Goal: Transaction & Acquisition: Purchase product/service

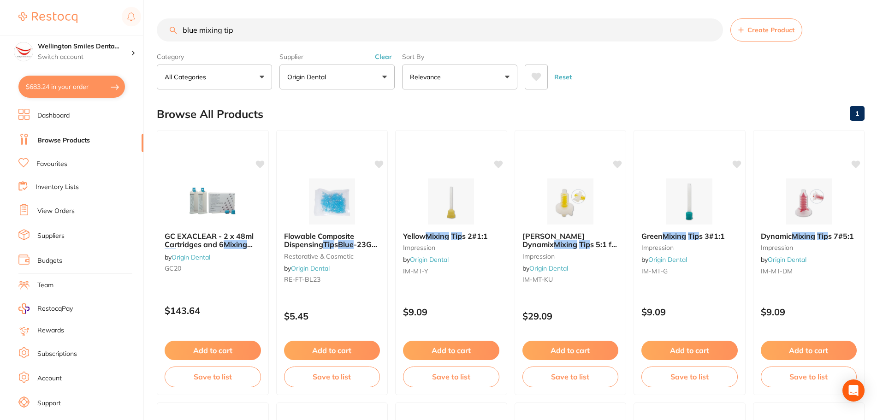
click at [54, 118] on link "Dashboard" at bounding box center [53, 115] width 32 height 9
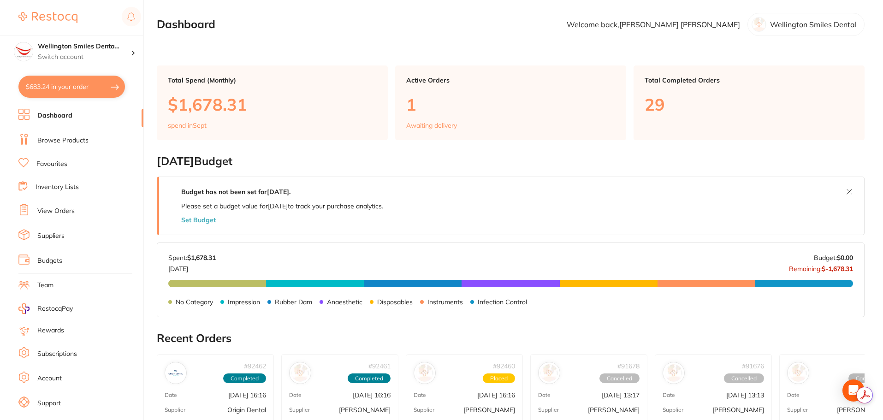
click at [431, 106] on p "1" at bounding box center [510, 104] width 209 height 19
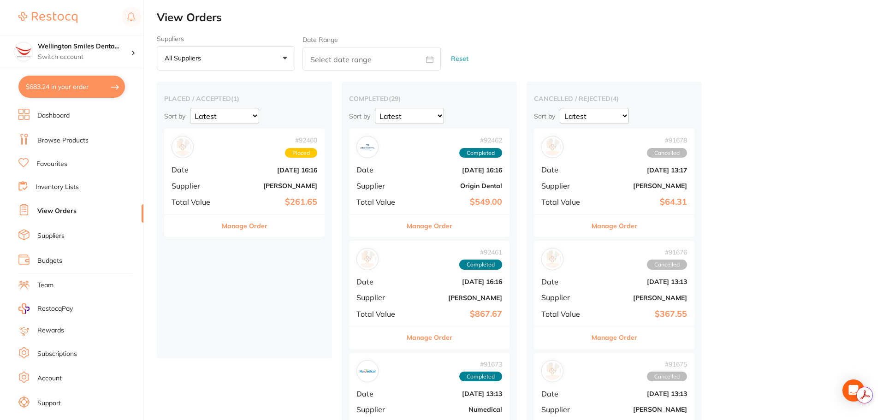
click at [260, 227] on button "Manage Order" at bounding box center [245, 226] width 46 height 22
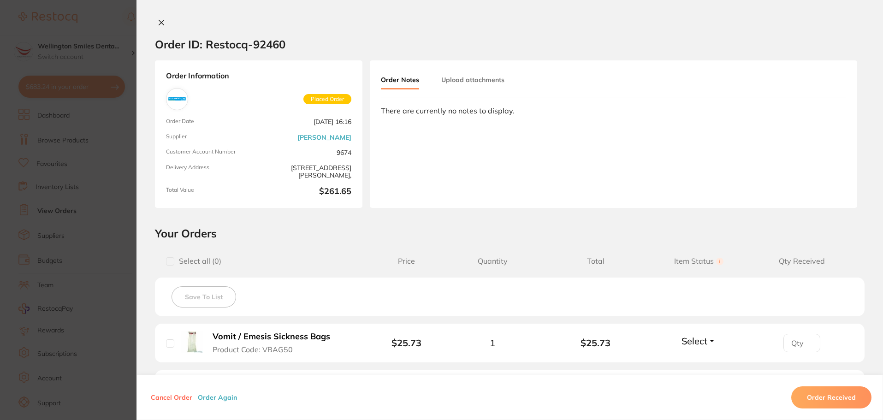
click at [819, 398] on button "Order Received" at bounding box center [831, 397] width 80 height 22
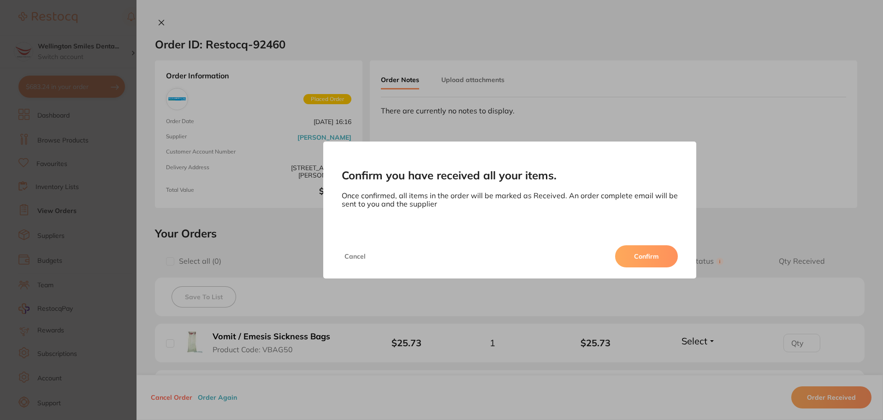
click at [639, 253] on button "Confirm" at bounding box center [646, 256] width 63 height 22
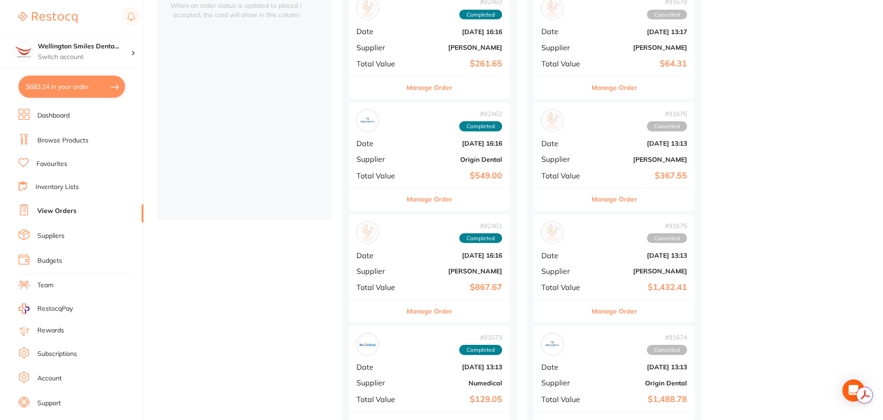
scroll to position [277, 0]
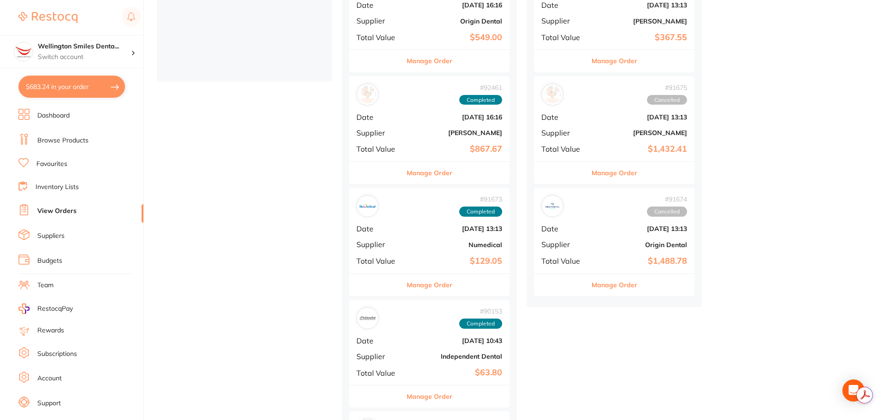
click at [634, 285] on button "Manage Order" at bounding box center [614, 285] width 46 height 22
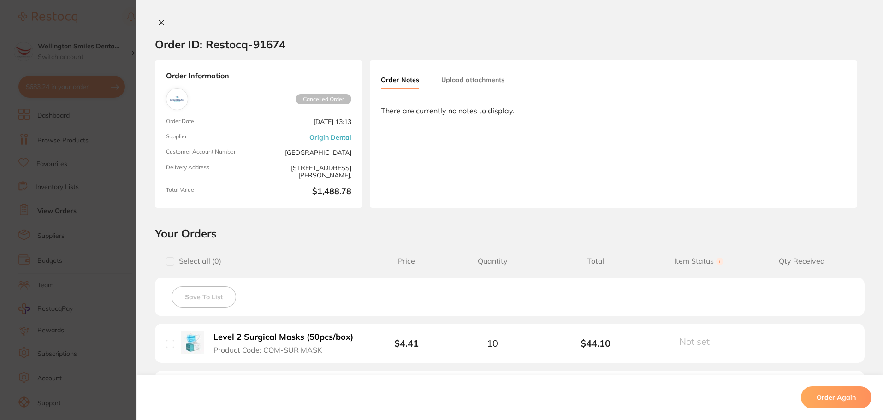
click at [159, 25] on icon at bounding box center [161, 22] width 5 height 5
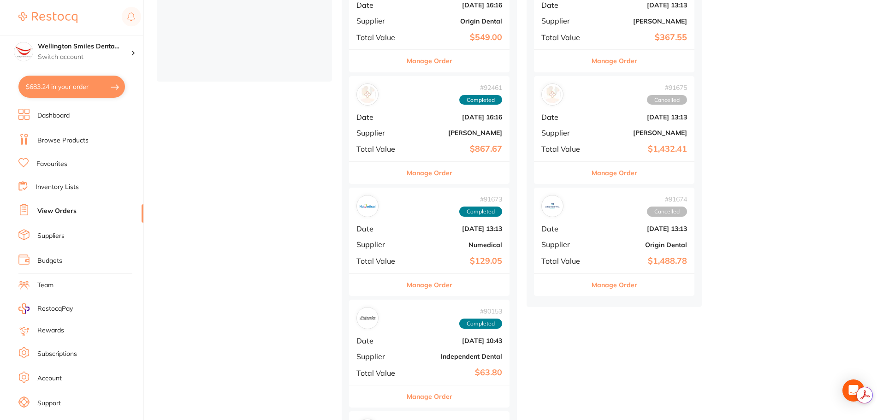
click at [632, 279] on button "Manage Order" at bounding box center [614, 285] width 46 height 22
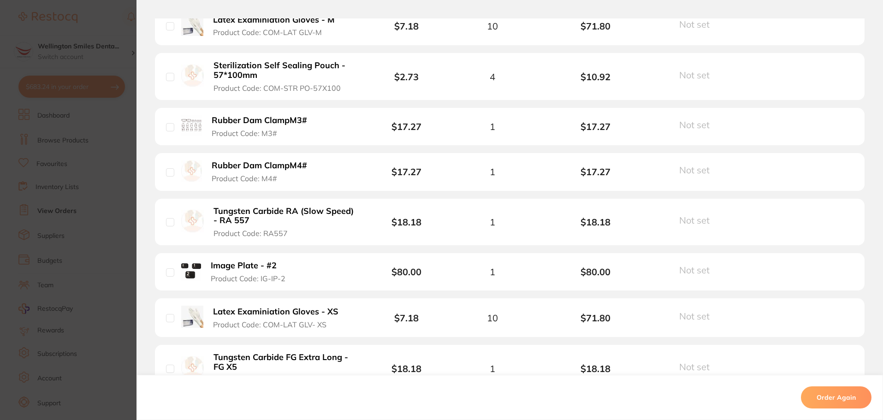
scroll to position [1129, 0]
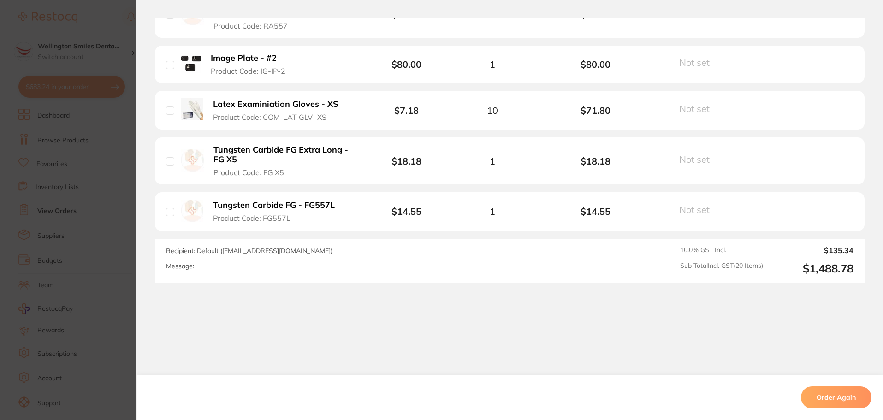
click at [42, 258] on section "Order ID: Restocq- 91674 Order Information Cancelled Order Order Date [DATE] 13…" at bounding box center [441, 210] width 883 height 420
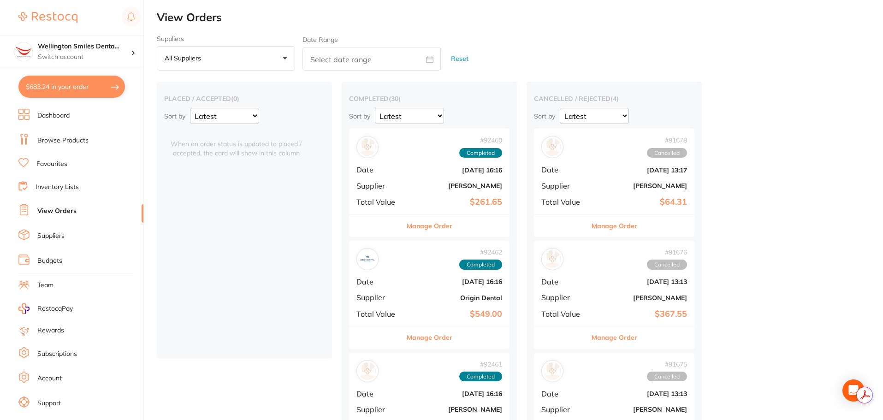
click at [614, 117] on select "Latest Notification" at bounding box center [594, 116] width 69 height 16
click at [614, 116] on select "Latest Notification" at bounding box center [594, 116] width 69 height 16
click at [624, 200] on b "$64.31" at bounding box center [641, 202] width 92 height 10
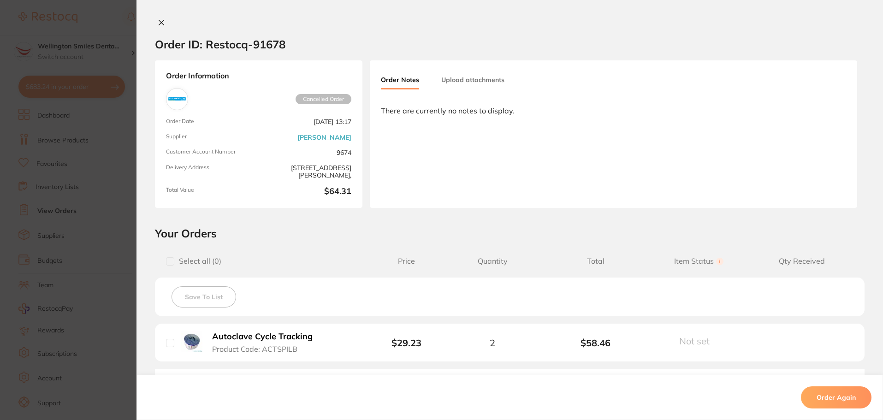
drag, startPoint x: 624, startPoint y: 200, endPoint x: 590, endPoint y: 201, distance: 34.1
click at [590, 201] on div "Order Notes Upload attachments There are currently no notes to display." at bounding box center [613, 134] width 487 height 148
click at [159, 23] on icon at bounding box center [161, 22] width 5 height 5
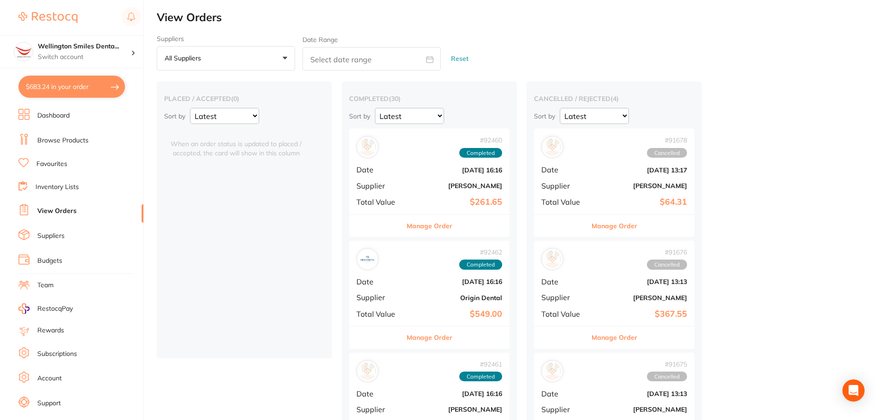
click at [53, 87] on button "$683.24 in your order" at bounding box center [71, 87] width 106 height 22
checkbox input "true"
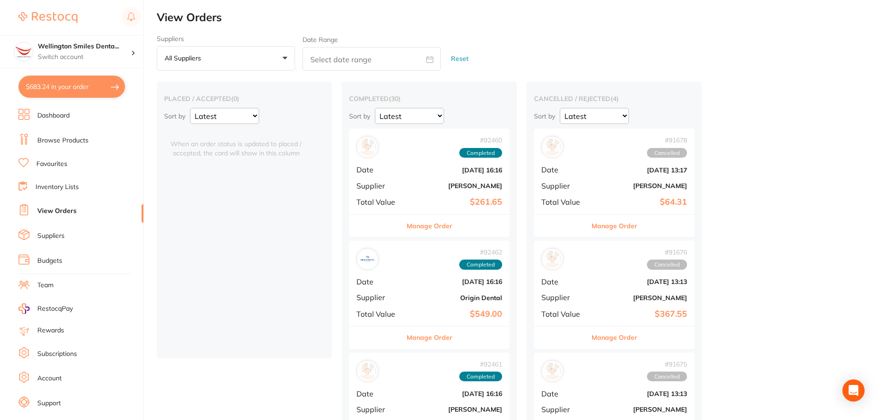
checkbox input "true"
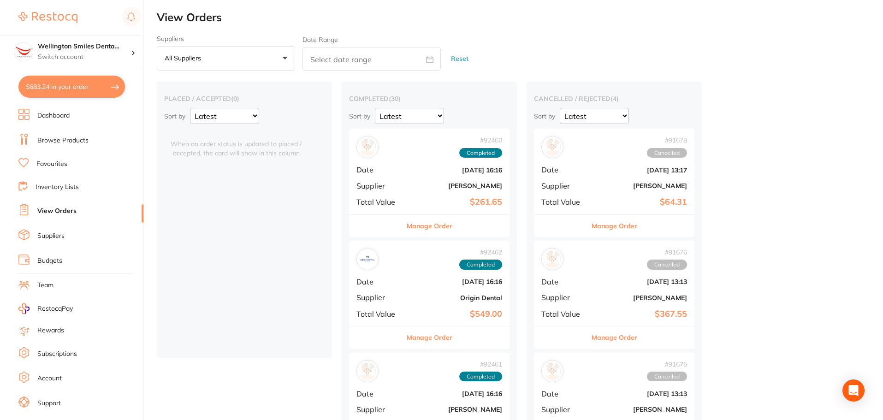
checkbox input "true"
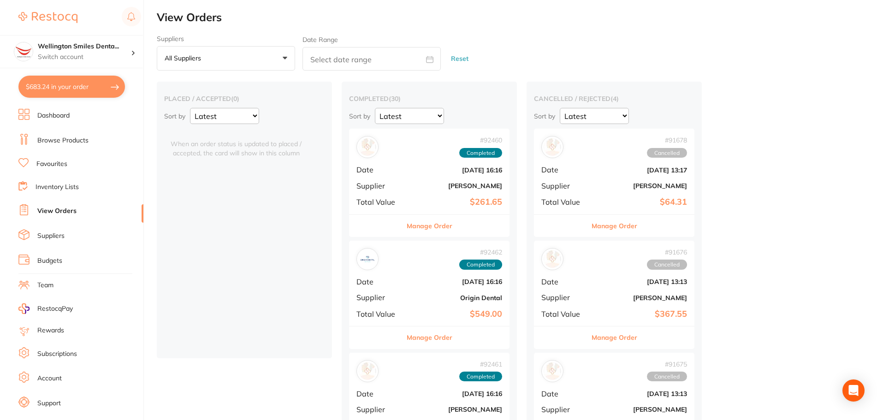
checkbox input "true"
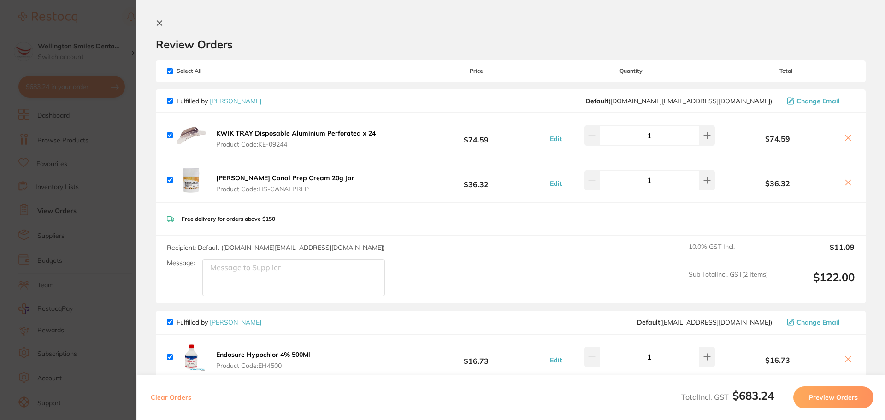
click at [256, 100] on link "[PERSON_NAME]" at bounding box center [236, 101] width 52 height 8
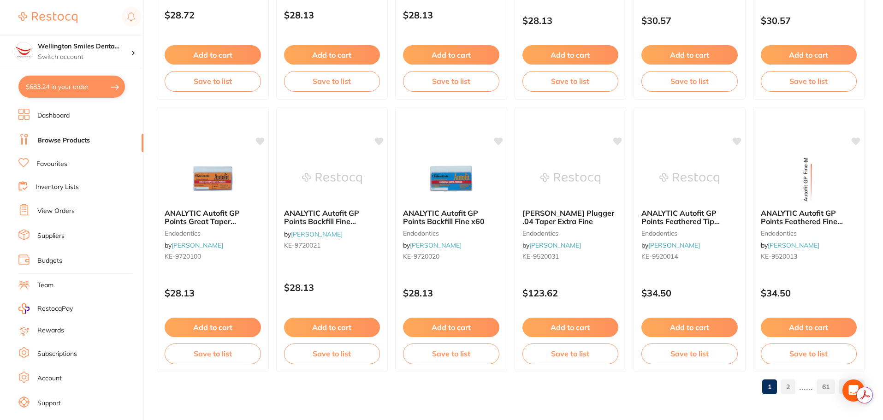
click at [790, 388] on link "2" at bounding box center [787, 387] width 15 height 18
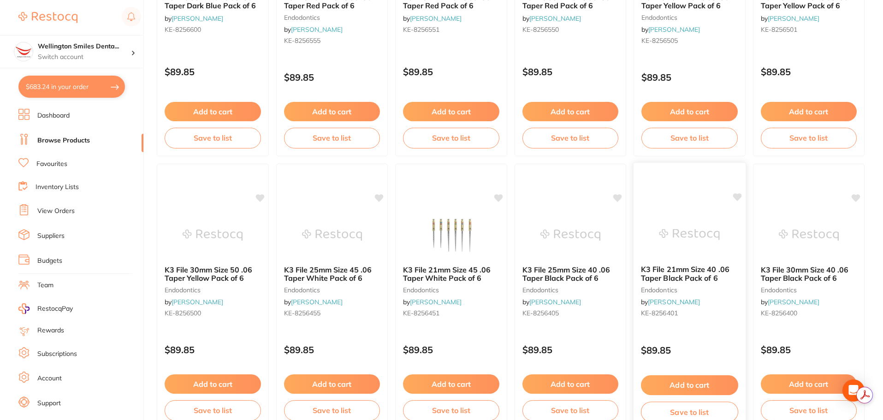
scroll to position [2203, 0]
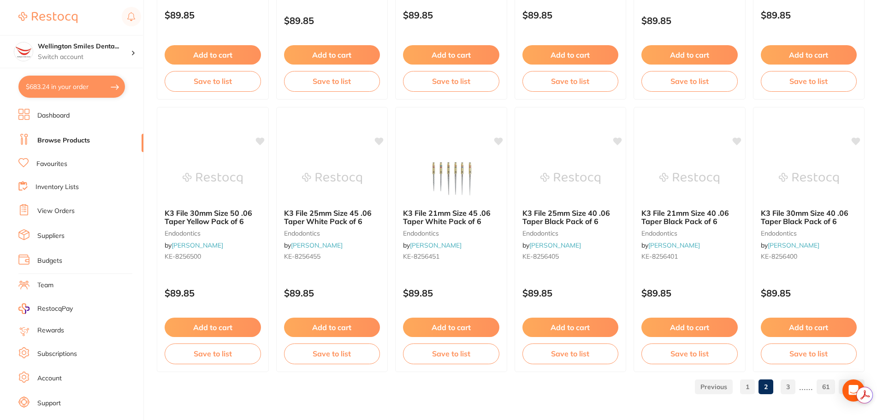
click at [794, 384] on link "3" at bounding box center [787, 387] width 15 height 18
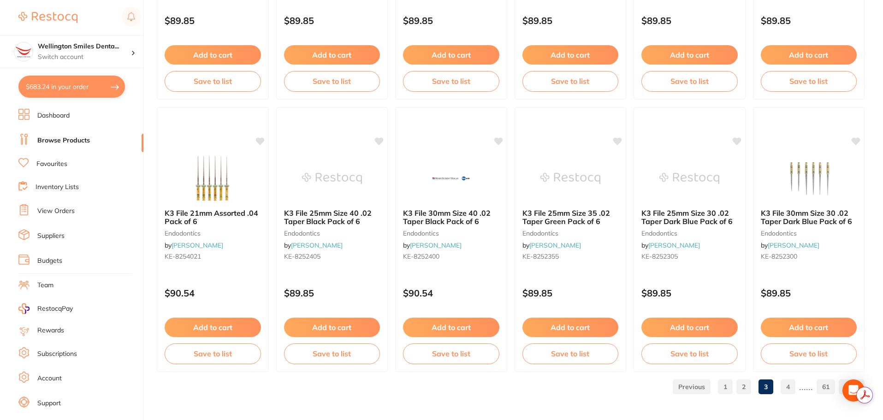
click at [791, 384] on link "4" at bounding box center [787, 387] width 15 height 18
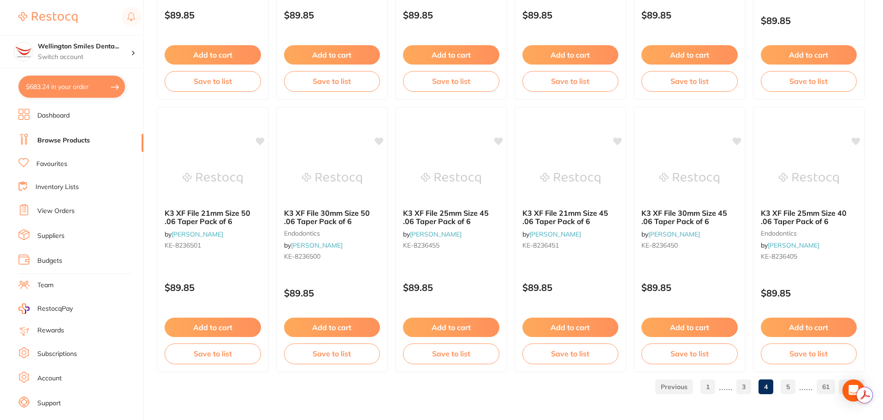
click at [791, 390] on link "5" at bounding box center [787, 387] width 15 height 18
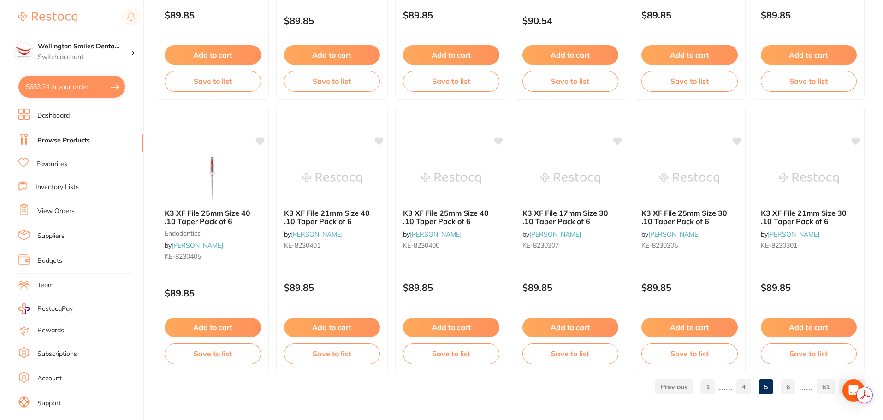
click at [790, 385] on link "6" at bounding box center [787, 387] width 15 height 18
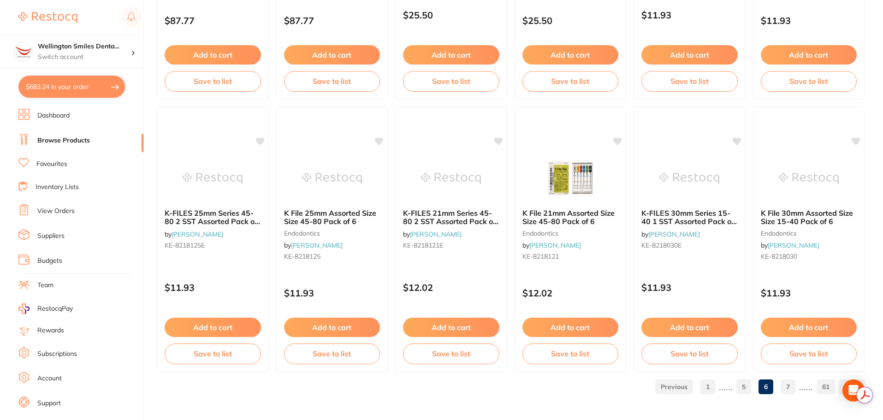
click at [808, 389] on p "......" at bounding box center [806, 386] width 14 height 11
click at [788, 388] on link "7" at bounding box center [787, 387] width 15 height 18
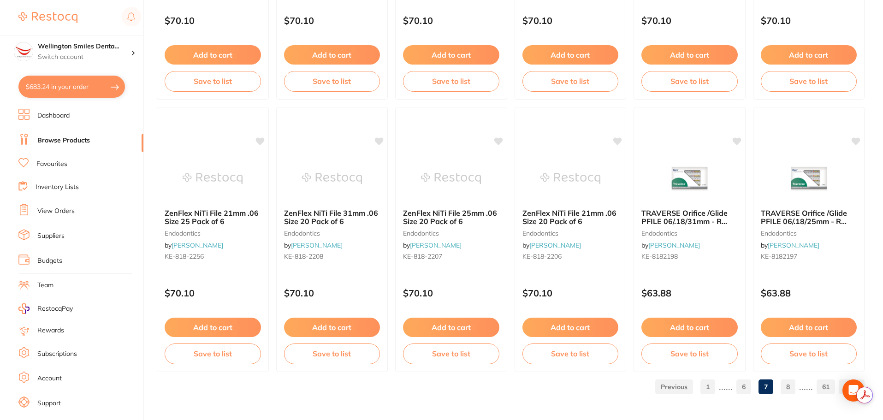
click at [787, 388] on link "8" at bounding box center [787, 387] width 15 height 18
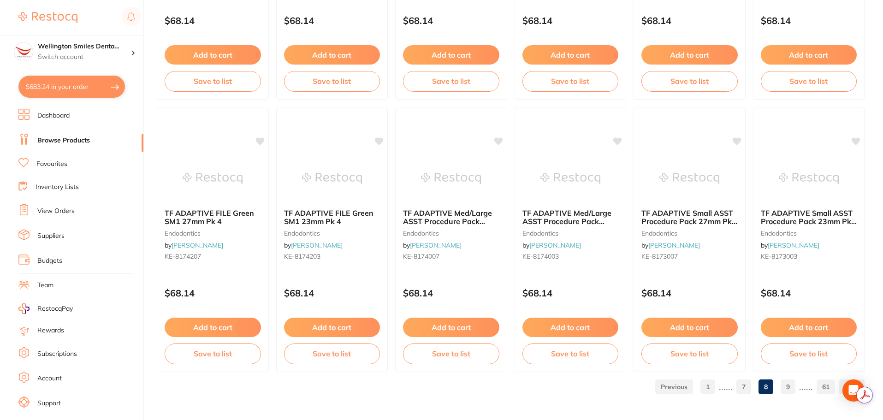
click at [794, 387] on link "9" at bounding box center [787, 387] width 15 height 18
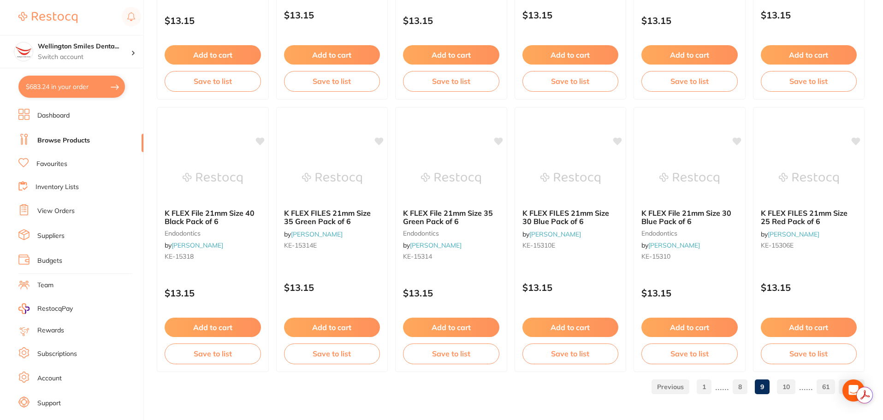
click at [825, 384] on link "61" at bounding box center [825, 387] width 18 height 18
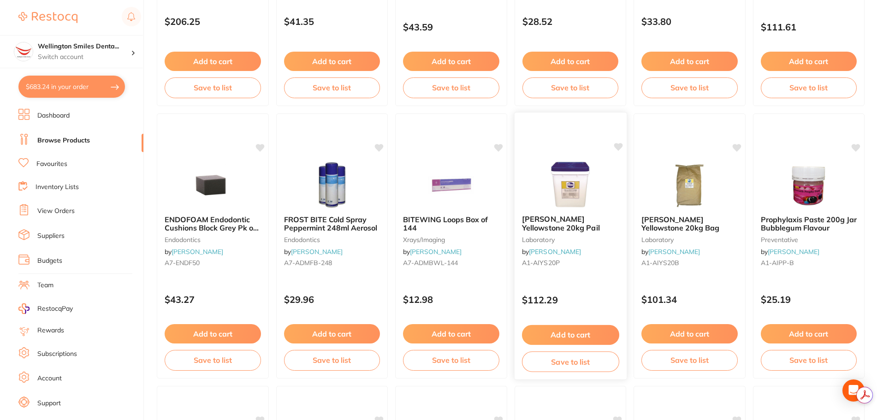
scroll to position [0, 0]
click at [594, 329] on button "Add to cart" at bounding box center [569, 335] width 97 height 20
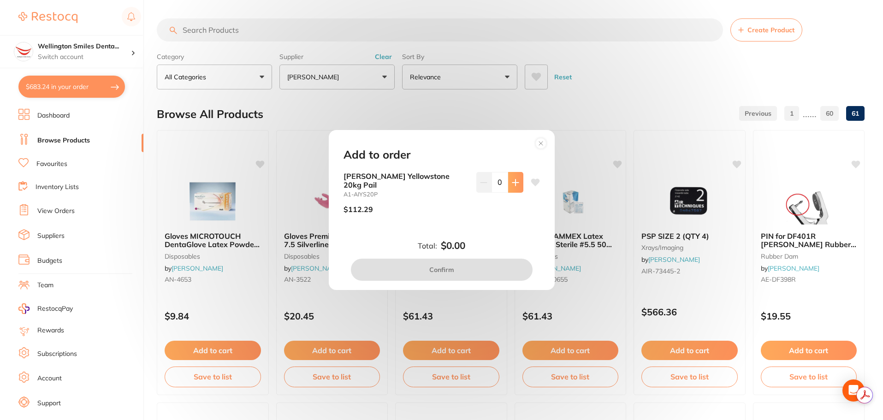
click at [512, 182] on icon at bounding box center [515, 182] width 6 height 6
type input "1"
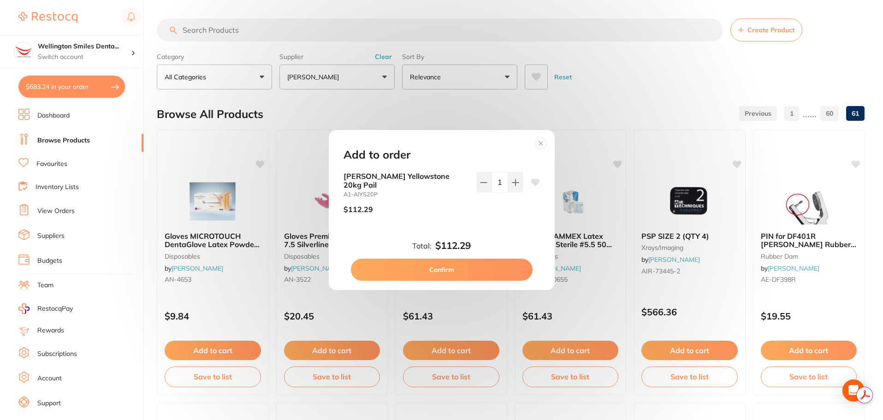
click at [476, 270] on button "Confirm" at bounding box center [442, 270] width 182 height 22
checkbox input "false"
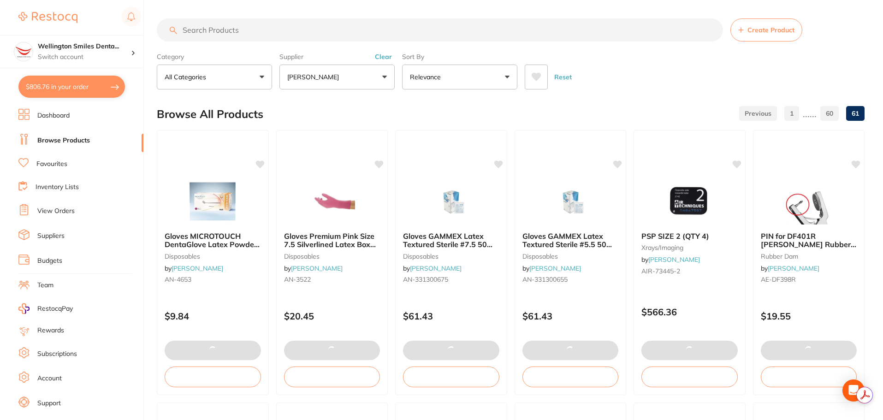
click at [236, 30] on input "search" at bounding box center [440, 29] width 566 height 23
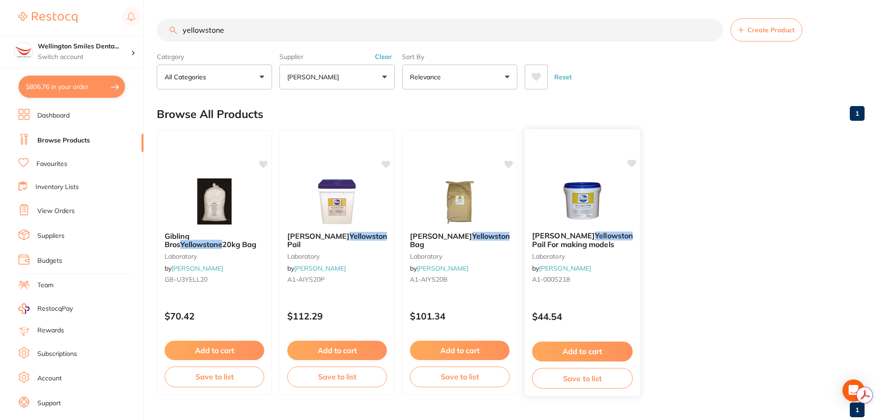
type input "yellowstone"
click at [595, 354] on button "Add to cart" at bounding box center [582, 352] width 100 height 20
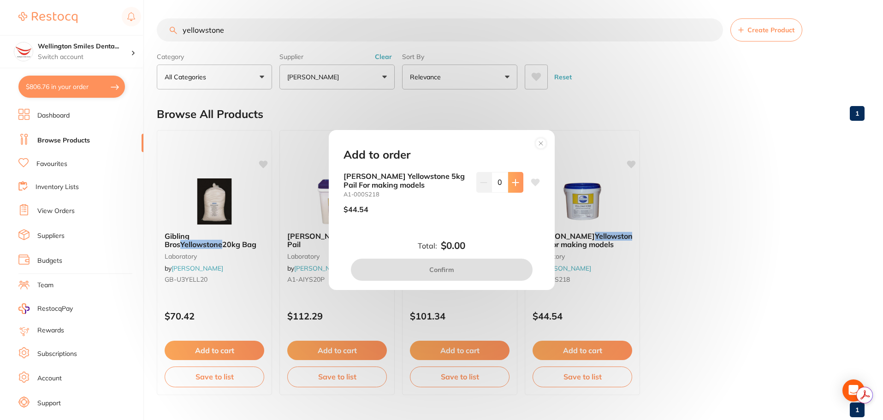
click at [512, 184] on icon at bounding box center [515, 182] width 7 height 7
type input "1"
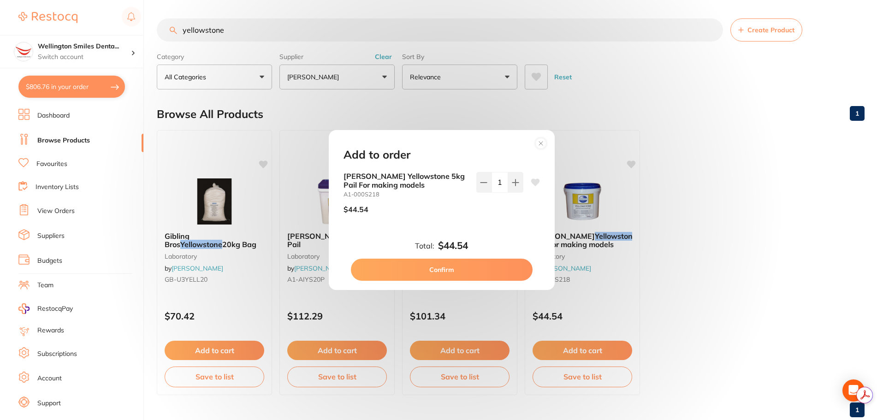
click at [484, 266] on button "Confirm" at bounding box center [442, 270] width 182 height 22
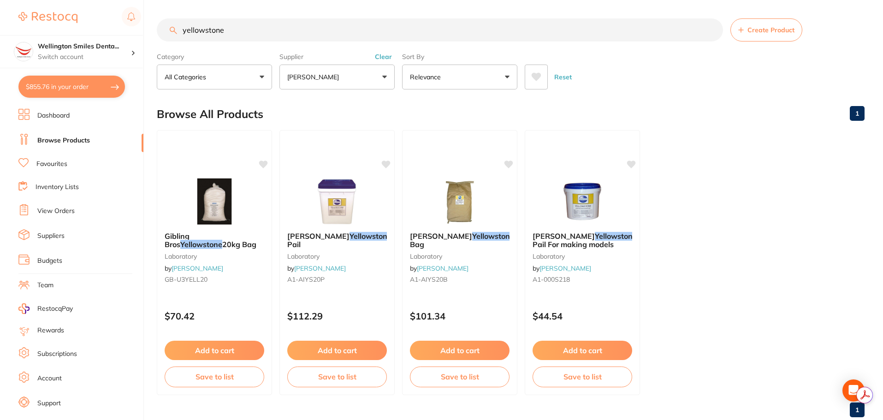
click at [55, 85] on button "$855.76 in your order" at bounding box center [71, 87] width 106 height 22
checkbox input "true"
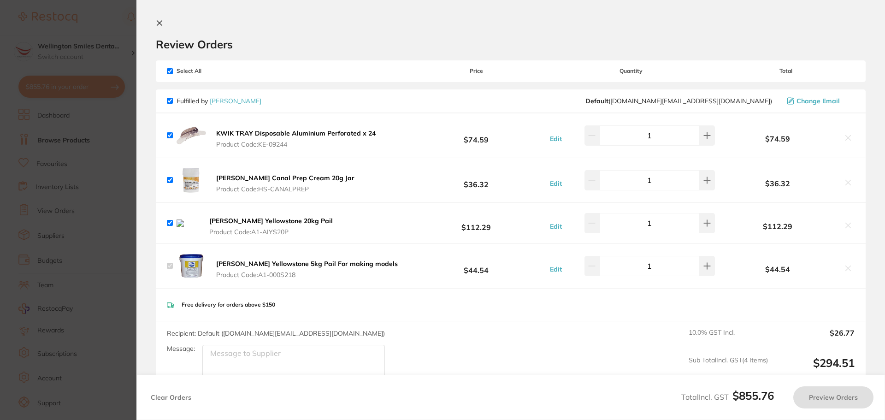
checkbox input "true"
click at [845, 225] on icon at bounding box center [847, 225] width 7 height 7
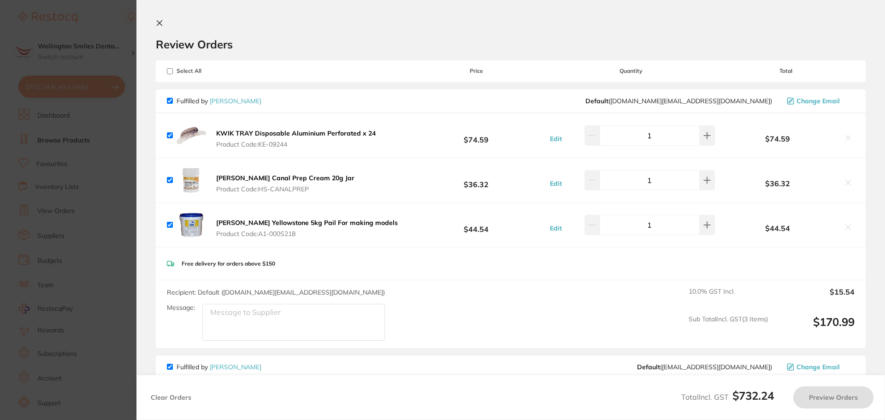
click at [72, 170] on section "Update RRP Set your pre negotiated price for this item. Item Agreed RRP (excl. …" at bounding box center [442, 210] width 885 height 420
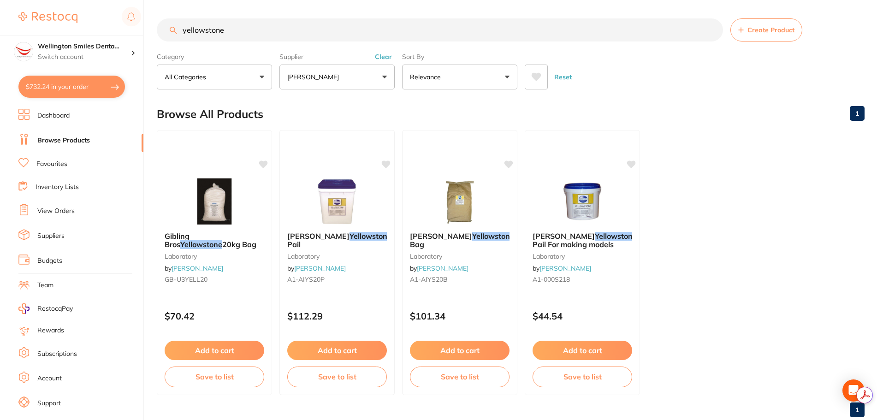
click at [376, 57] on button "Clear" at bounding box center [383, 57] width 23 height 8
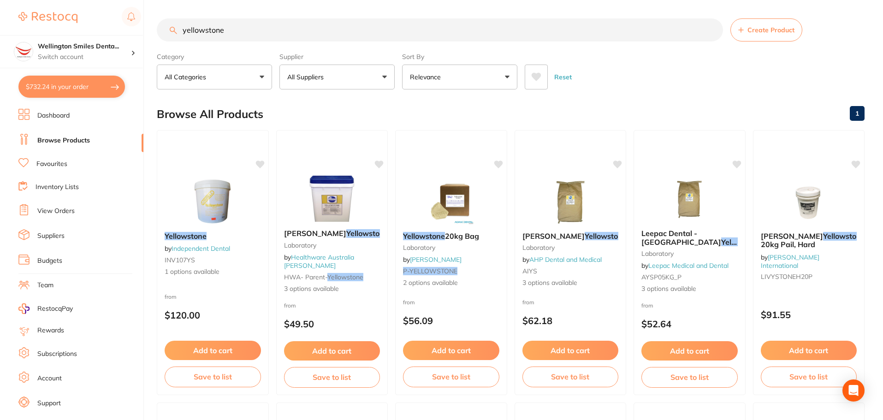
click at [89, 89] on button "$732.24 in your order" at bounding box center [71, 87] width 106 height 22
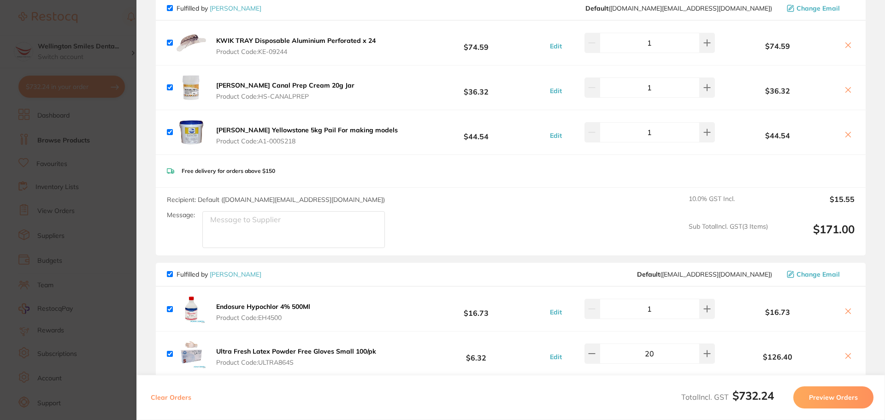
scroll to position [92, 0]
click at [846, 133] on icon at bounding box center [848, 135] width 5 height 5
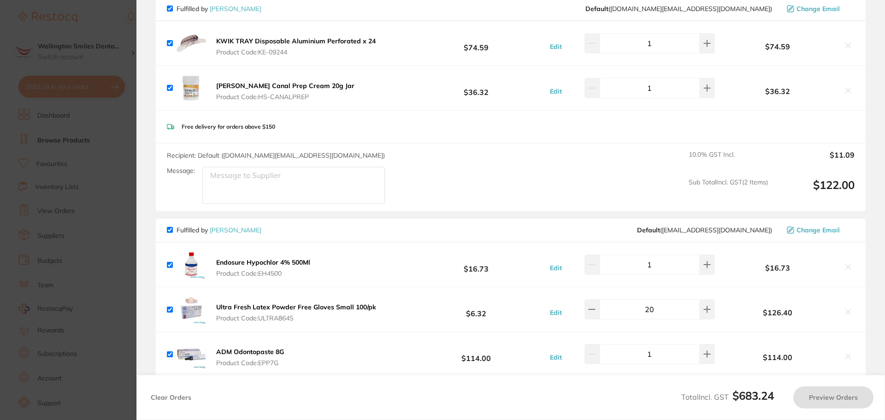
scroll to position [0, 0]
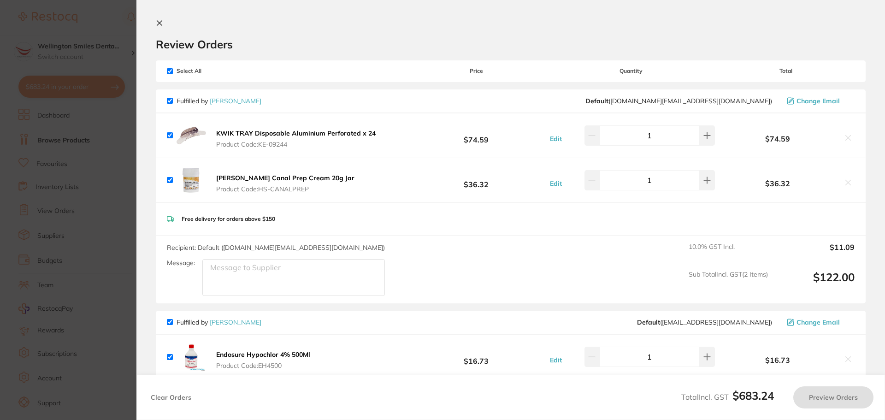
checkbox input "true"
click at [26, 132] on section "Update RRP Set your pre negotiated price for this item. Item Agreed RRP (excl. …" at bounding box center [442, 210] width 885 height 420
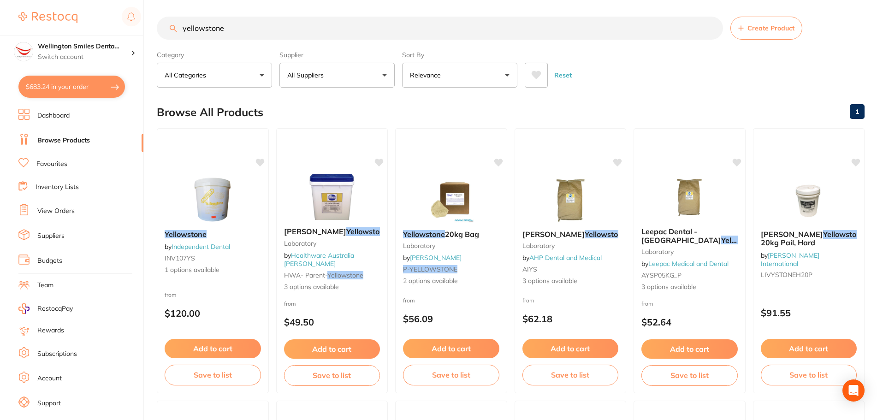
click at [359, 71] on button "All Suppliers" at bounding box center [336, 75] width 115 height 25
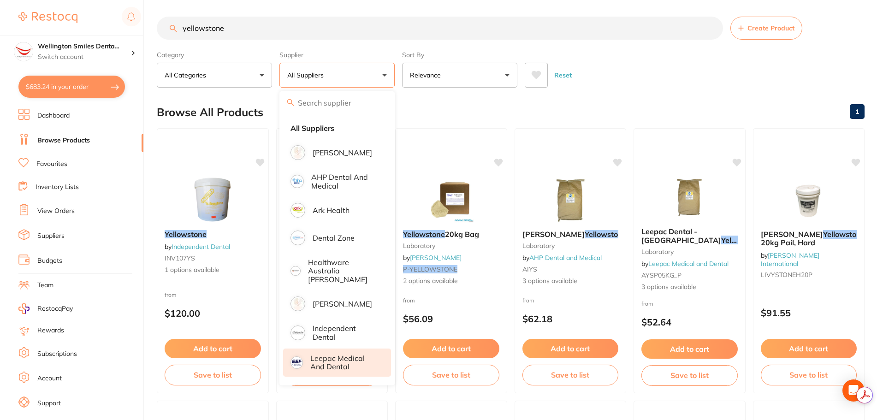
scroll to position [0, 0]
drag, startPoint x: 275, startPoint y: 25, endPoint x: 165, endPoint y: 24, distance: 110.2
click at [165, 24] on input "yellowstone" at bounding box center [440, 28] width 566 height 23
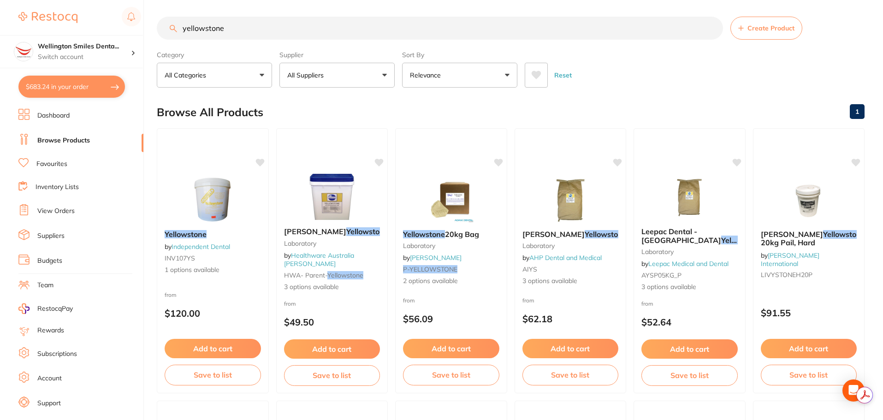
click at [310, 86] on button "All Suppliers" at bounding box center [336, 75] width 115 height 25
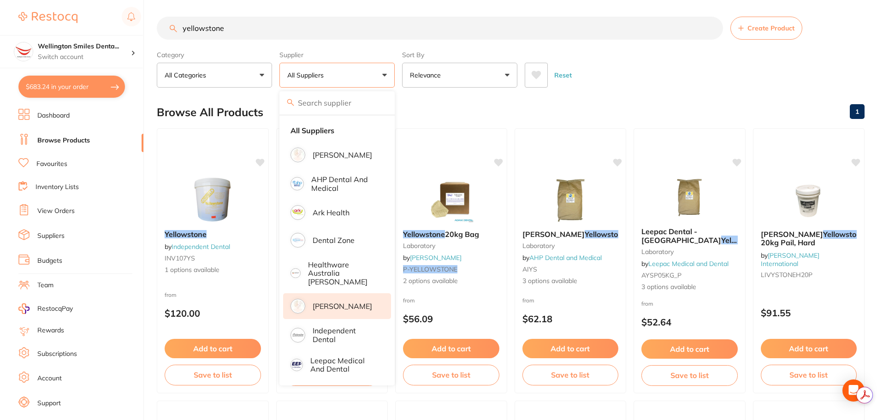
click at [343, 302] on p "[PERSON_NAME]" at bounding box center [342, 306] width 59 height 8
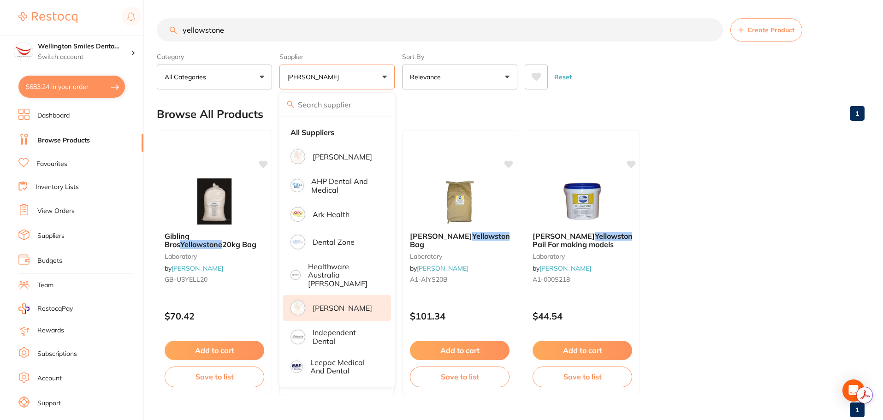
drag, startPoint x: 235, startPoint y: 28, endPoint x: 173, endPoint y: 25, distance: 61.9
click at [173, 25] on input "yellowstone" at bounding box center [440, 29] width 566 height 23
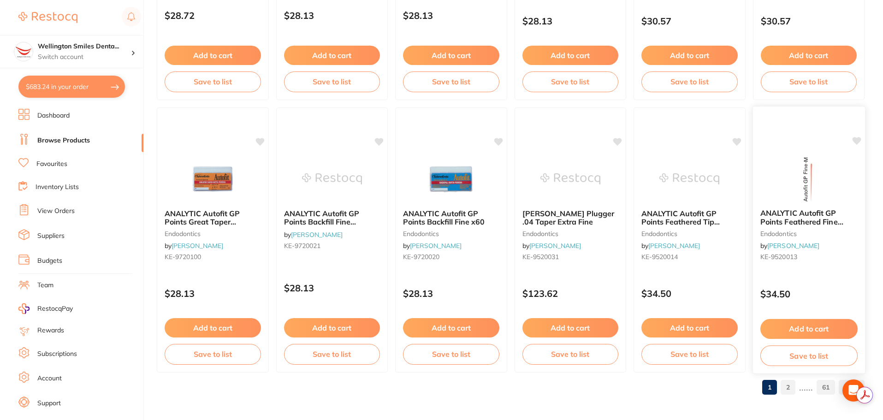
scroll to position [2203, 0]
click at [820, 384] on link "61" at bounding box center [825, 387] width 18 height 18
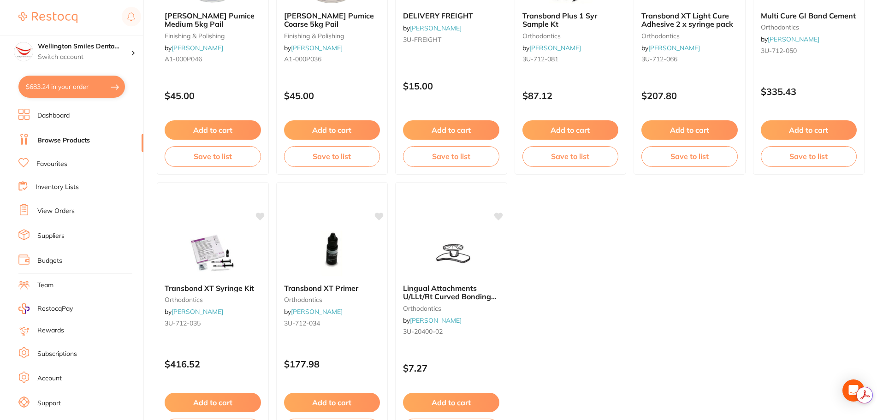
scroll to position [1930, 0]
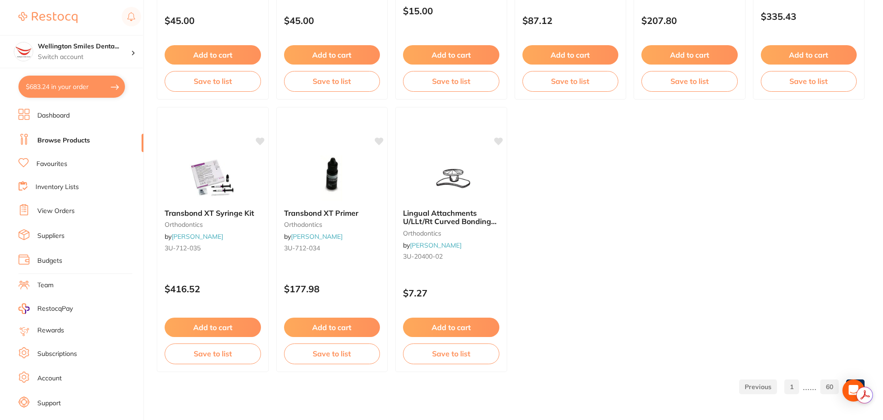
click at [832, 386] on link "60" at bounding box center [829, 387] width 18 height 18
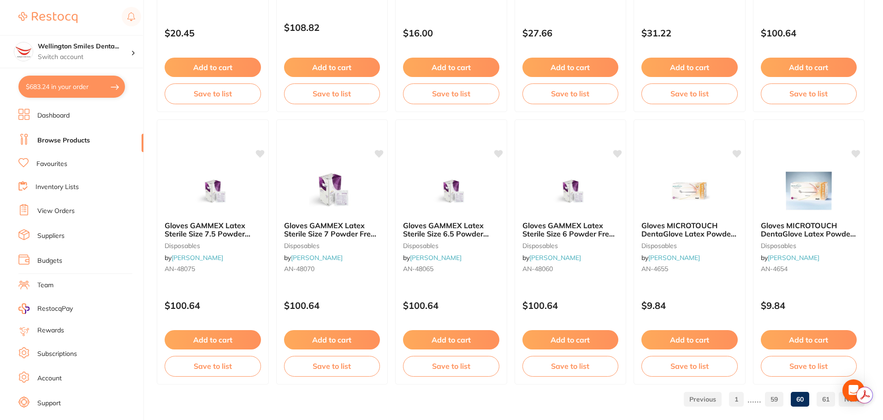
scroll to position [2203, 0]
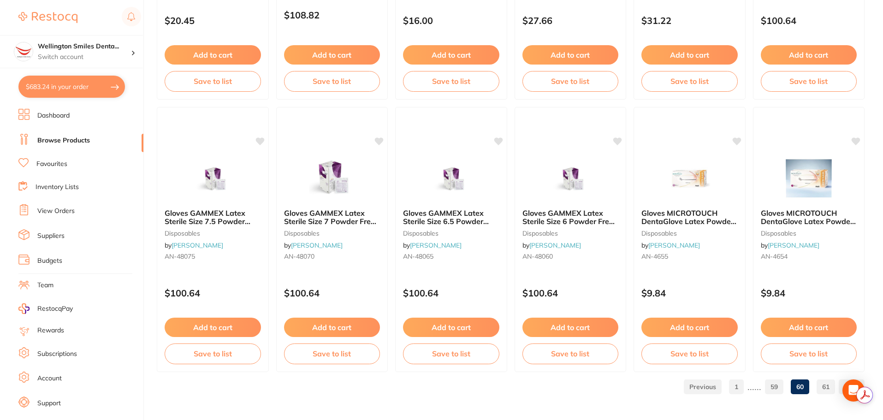
click at [774, 390] on link "59" at bounding box center [774, 387] width 18 height 18
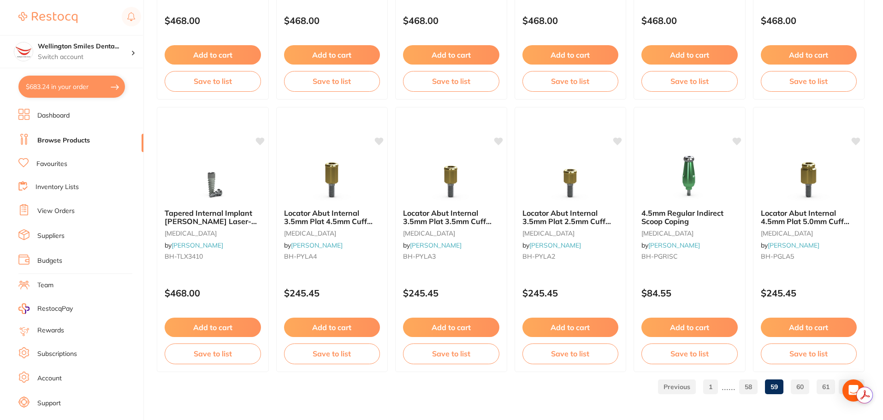
click at [753, 385] on link "58" at bounding box center [748, 387] width 18 height 18
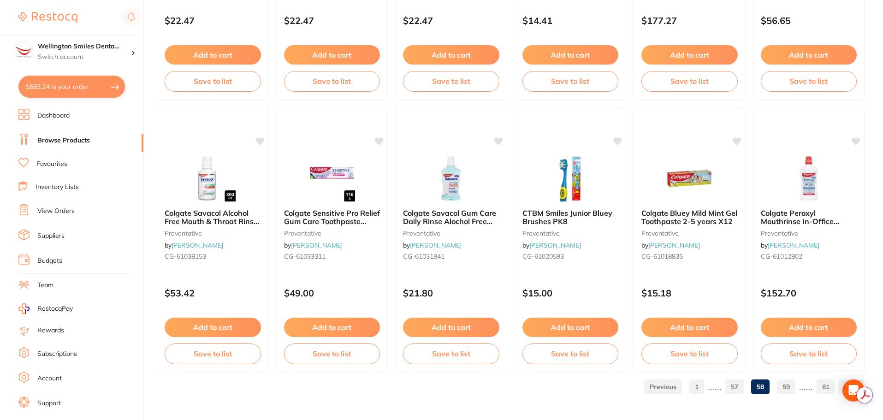
click at [60, 92] on button "$683.24 in your order" at bounding box center [71, 87] width 106 height 22
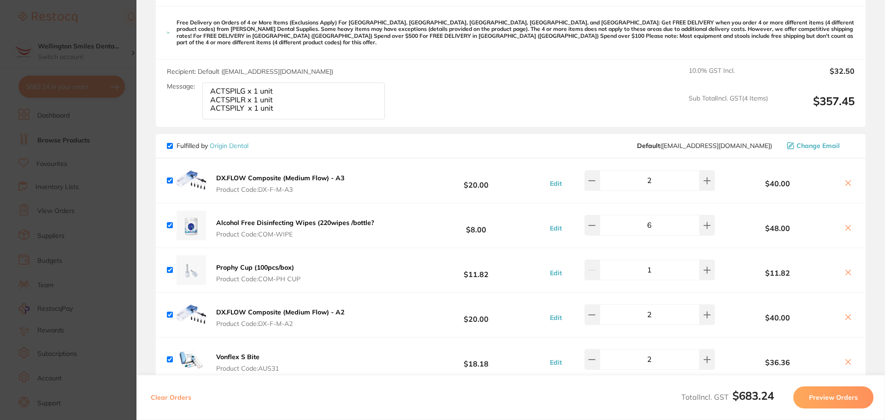
scroll to position [599, 0]
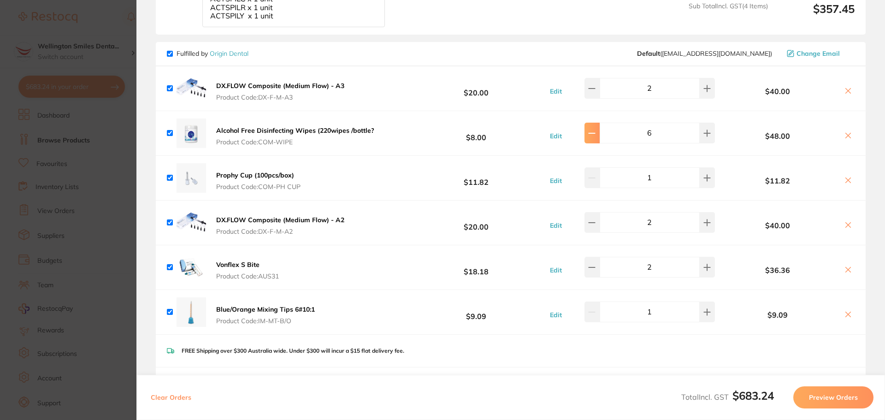
click at [600, 125] on button at bounding box center [592, 133] width 15 height 20
click at [700, 129] on button at bounding box center [707, 133] width 15 height 20
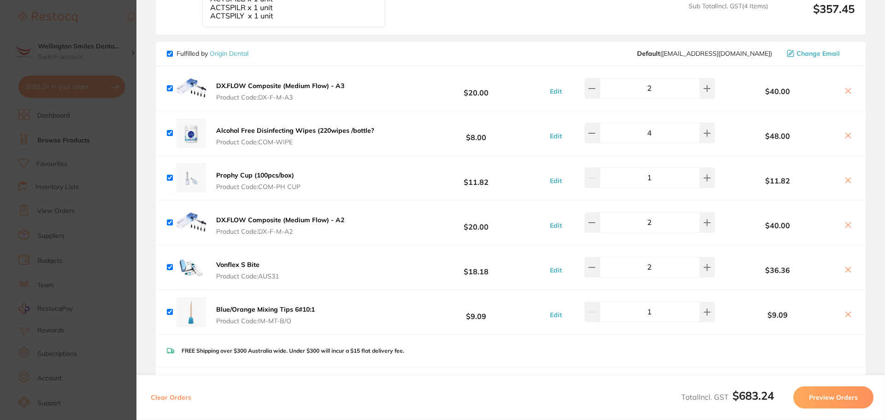
type input "6"
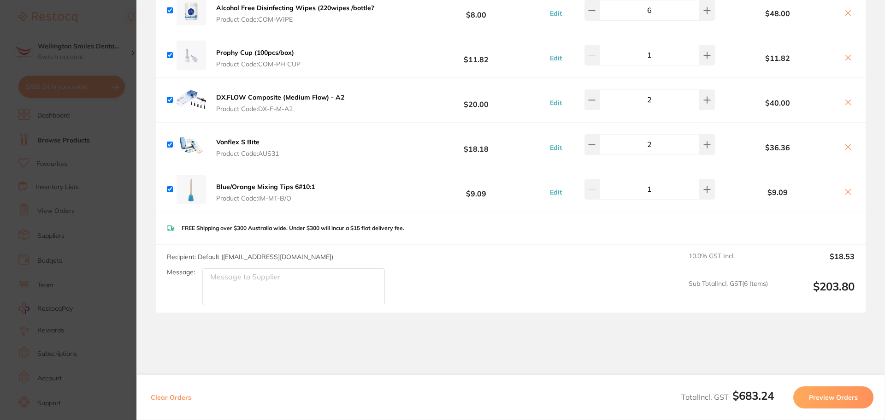
scroll to position [753, 0]
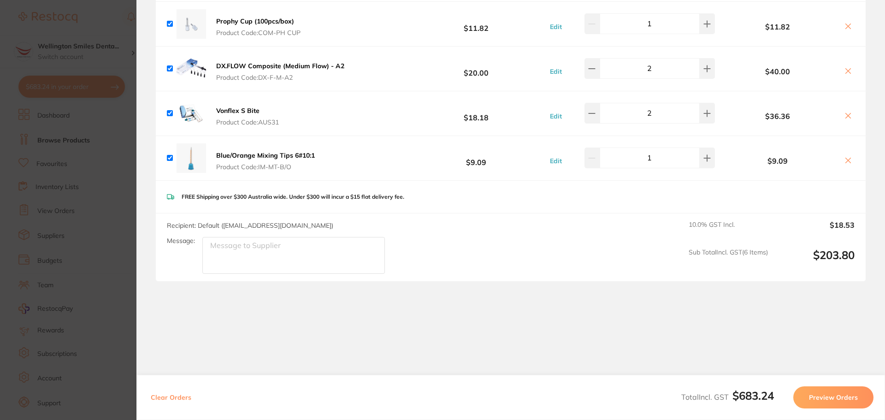
click at [87, 235] on section "Update RRP Set your pre negotiated price for this item. Item Agreed RRP (excl. …" at bounding box center [442, 210] width 885 height 420
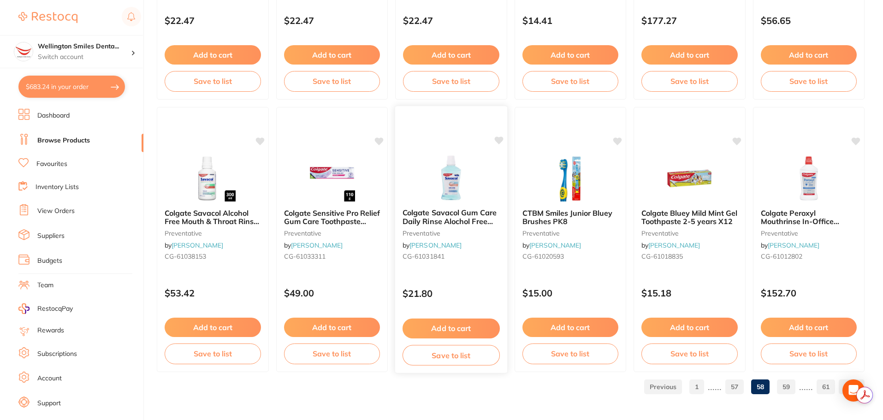
scroll to position [0, 0]
click at [52, 136] on link "Browse Products" at bounding box center [63, 140] width 53 height 9
